Goal: Task Accomplishment & Management: Use online tool/utility

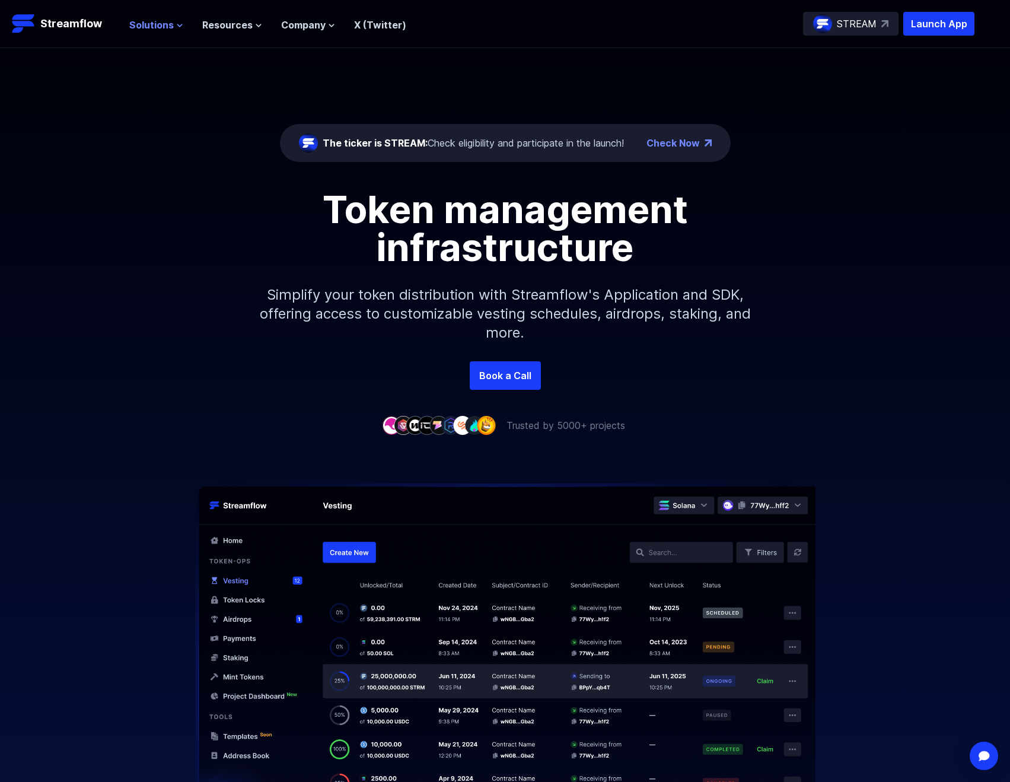
click at [173, 28] on button "Solutions" at bounding box center [156, 25] width 54 height 14
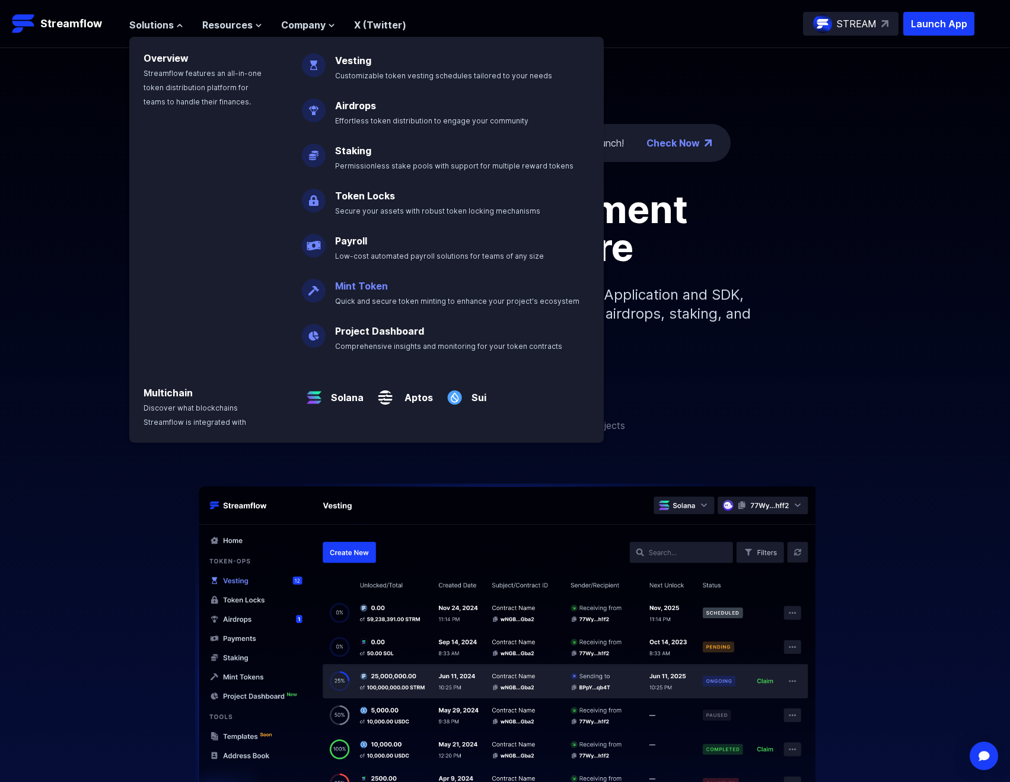
click at [407, 304] on span "Quick and secure token minting to enhance your project's ecosystem" at bounding box center [457, 300] width 244 height 9
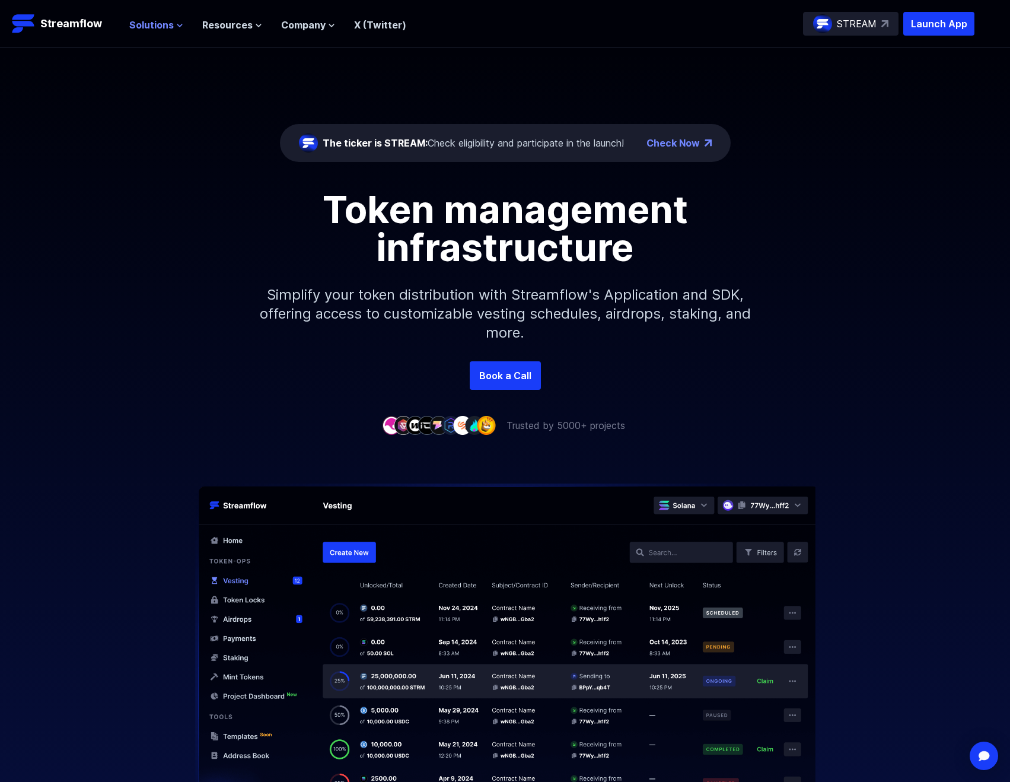
click at [164, 23] on span "Solutions" at bounding box center [151, 25] width 44 height 14
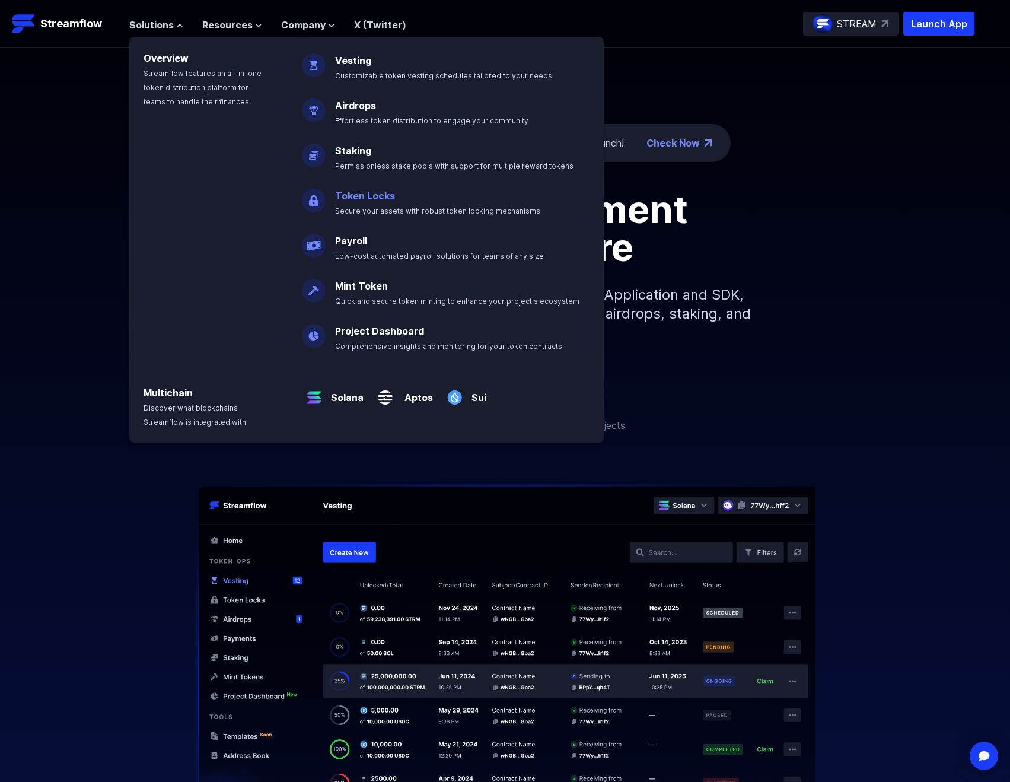
click at [358, 193] on link "Token Locks" at bounding box center [365, 196] width 60 height 12
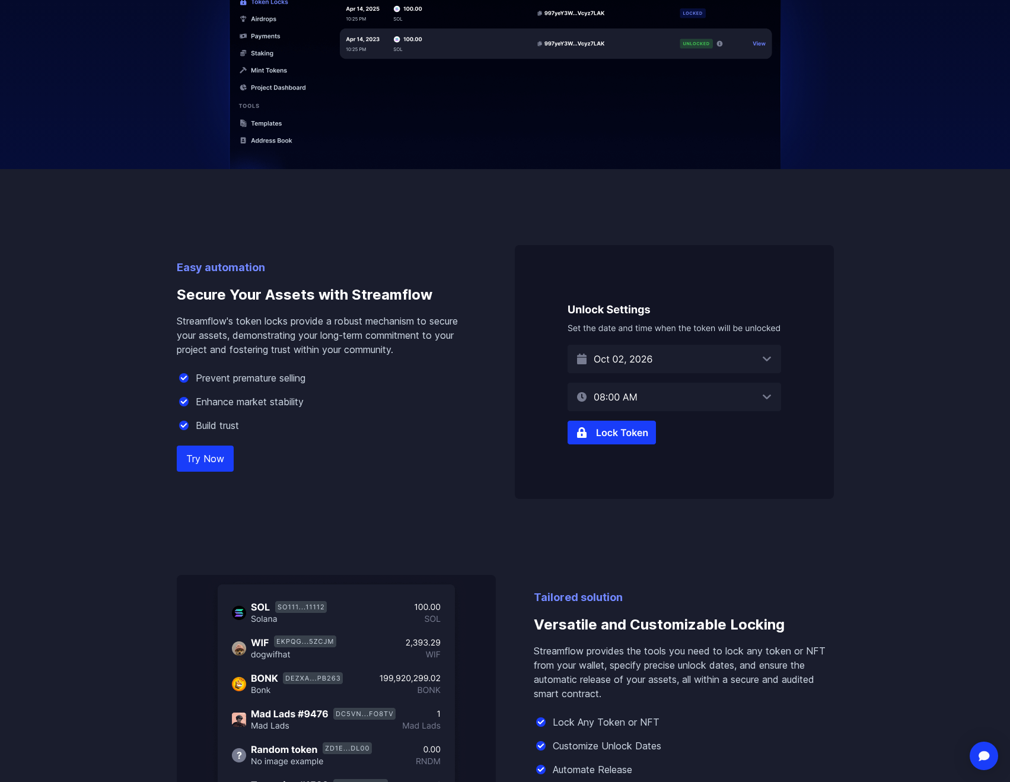
scroll to position [534, 0]
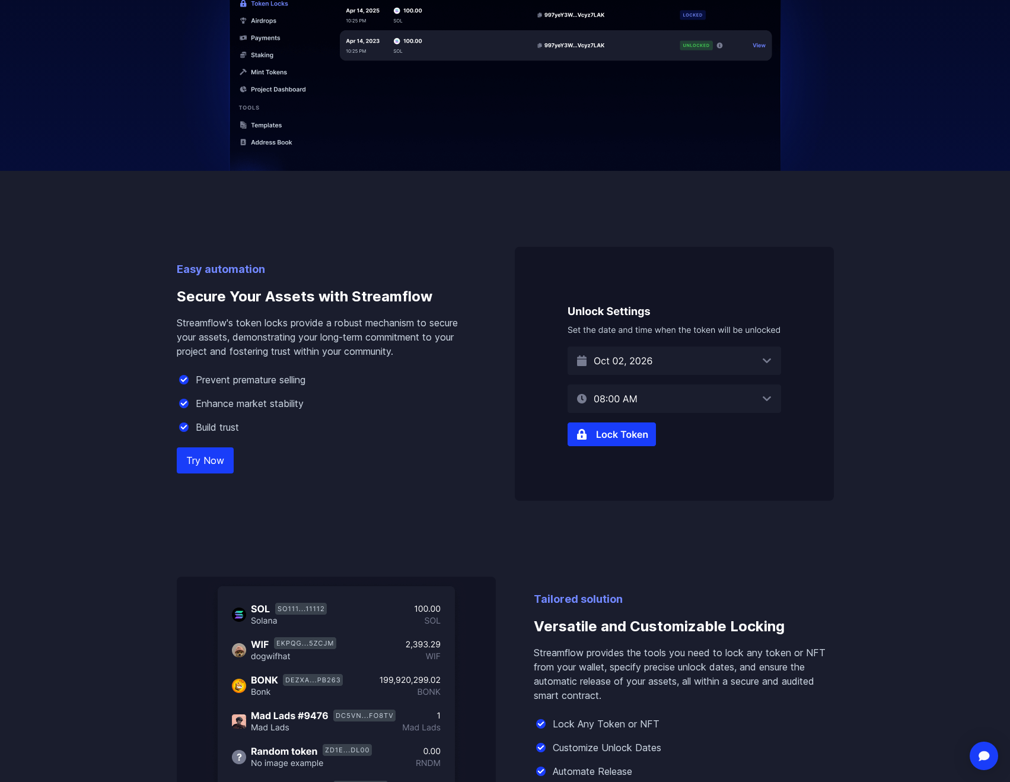
click at [598, 440] on img at bounding box center [674, 374] width 319 height 254
click at [601, 438] on img at bounding box center [674, 374] width 319 height 254
click at [214, 452] on link "Try Now" at bounding box center [205, 460] width 57 height 26
